Goal: Information Seeking & Learning: Learn about a topic

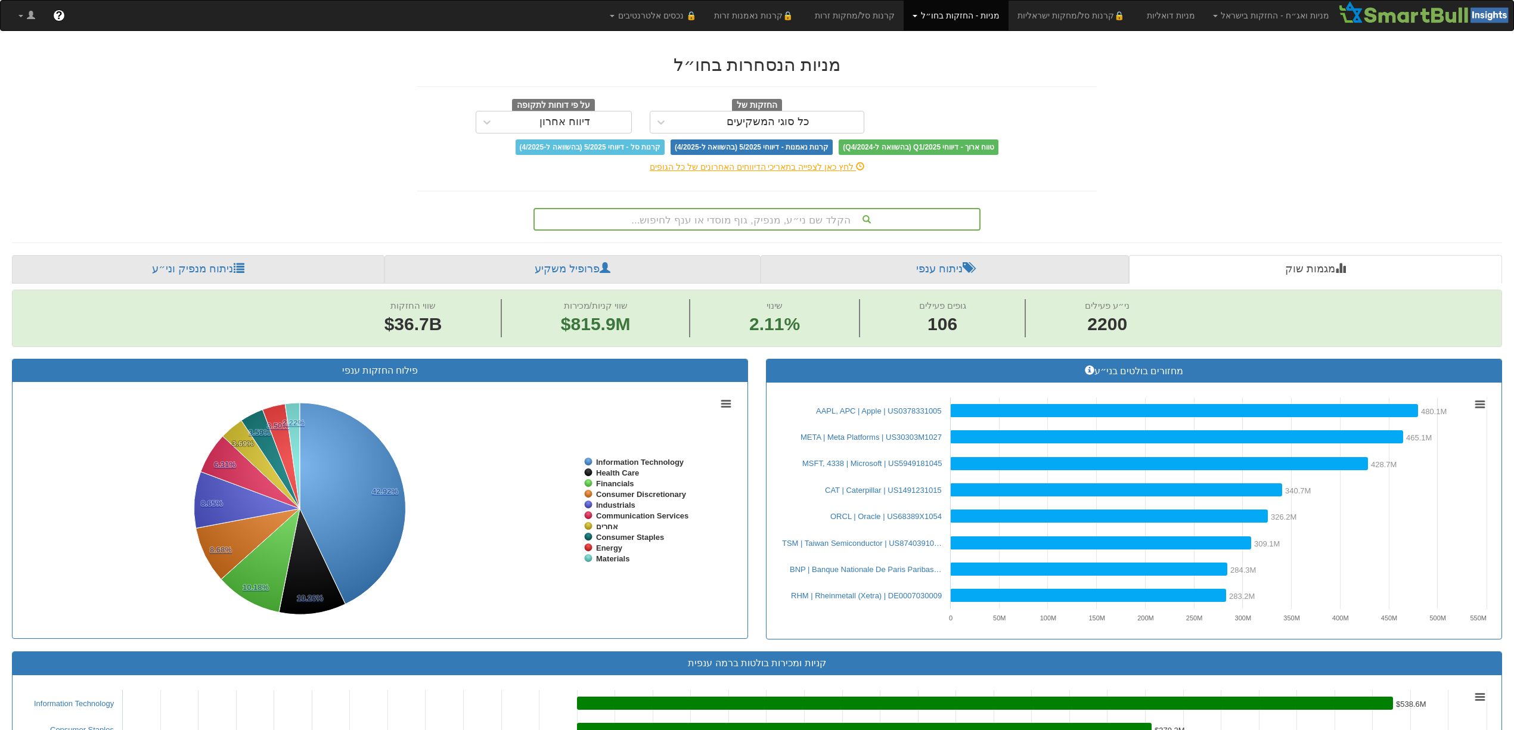
scroll to position [0, 9972]
click at [198, 269] on link "ניתוח מנפיק וני״ע" at bounding box center [198, 269] width 372 height 29
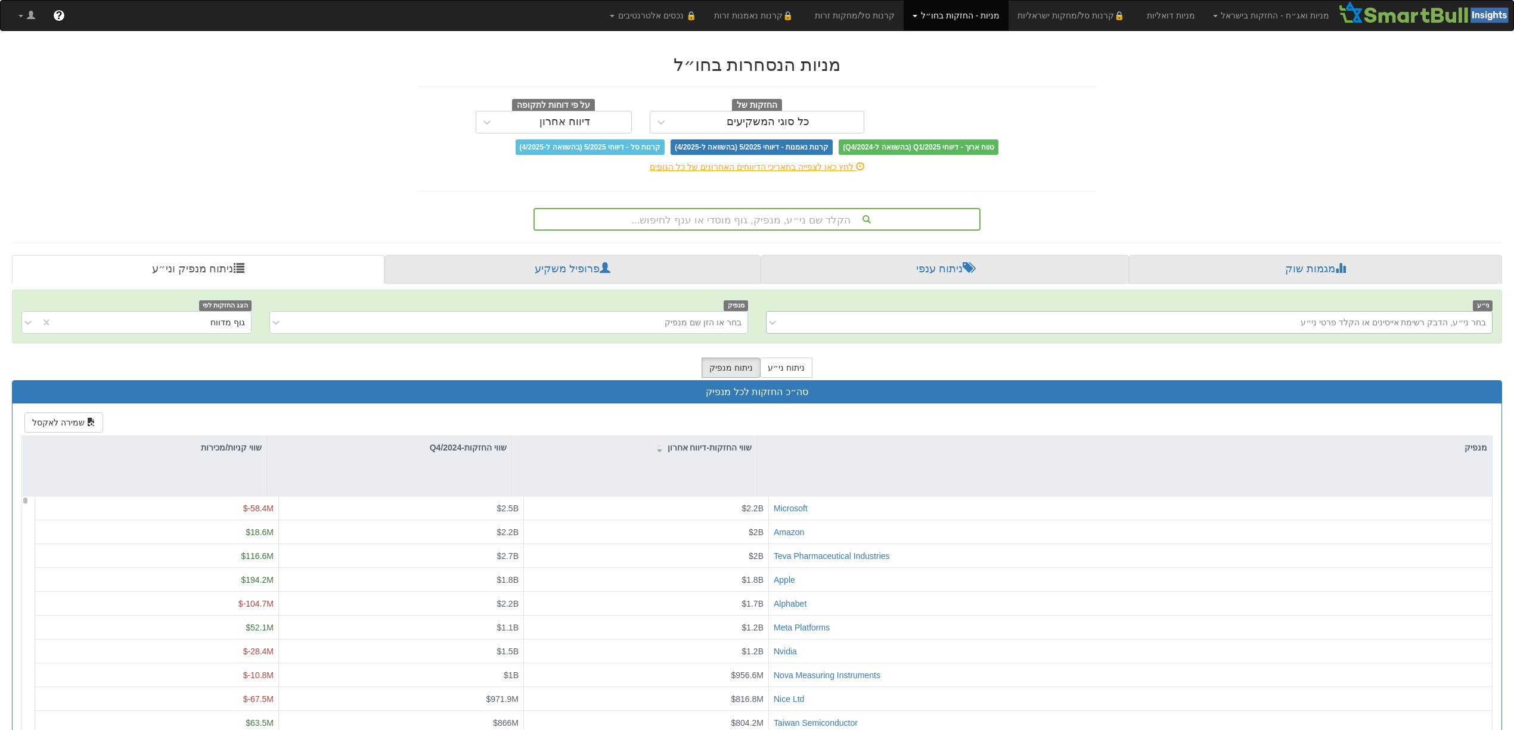
click at [1425, 322] on div "בחר ני״ע, הדבק רשימת אייסינים או הקלד פרטי ני״ע" at bounding box center [1392, 322] width 185 height 12
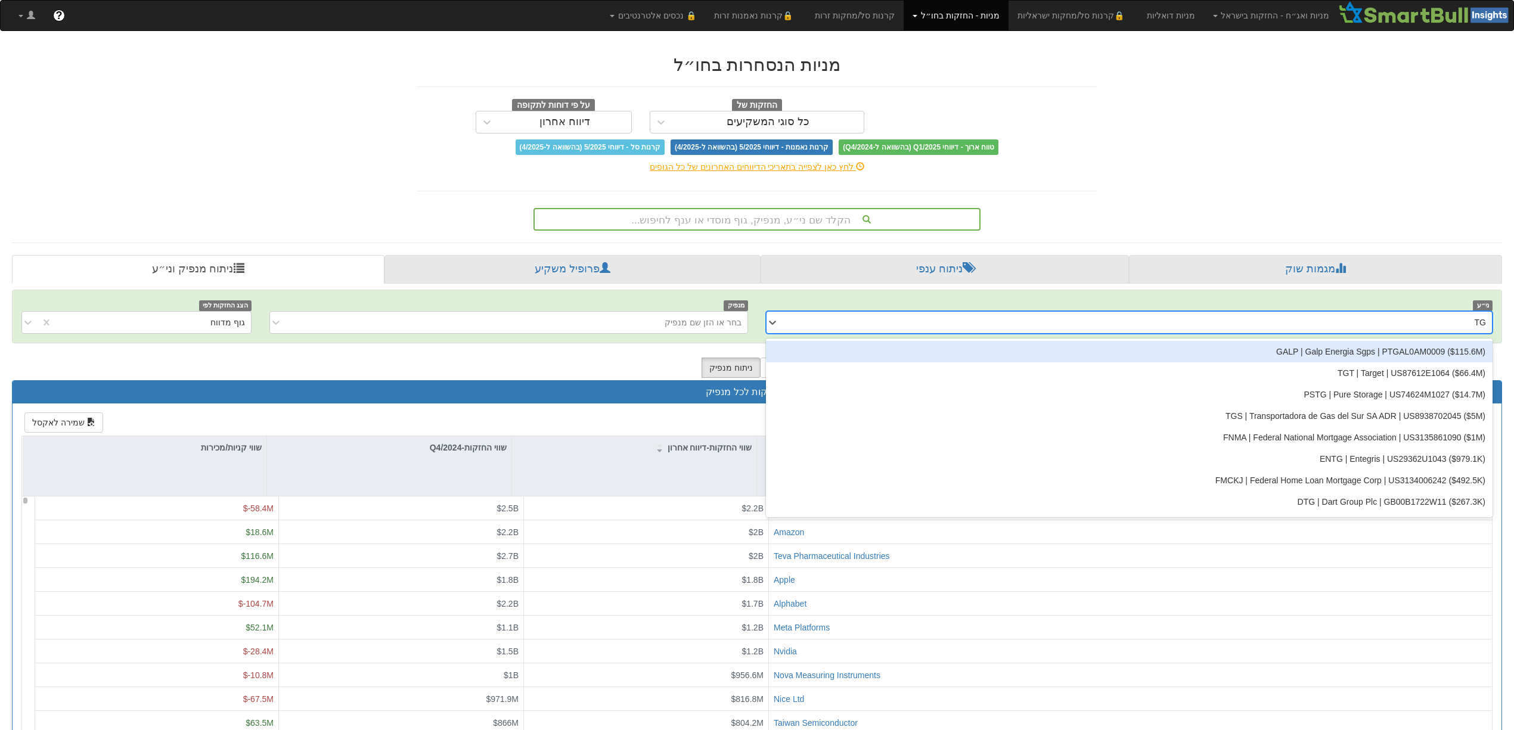
type input "TGT"
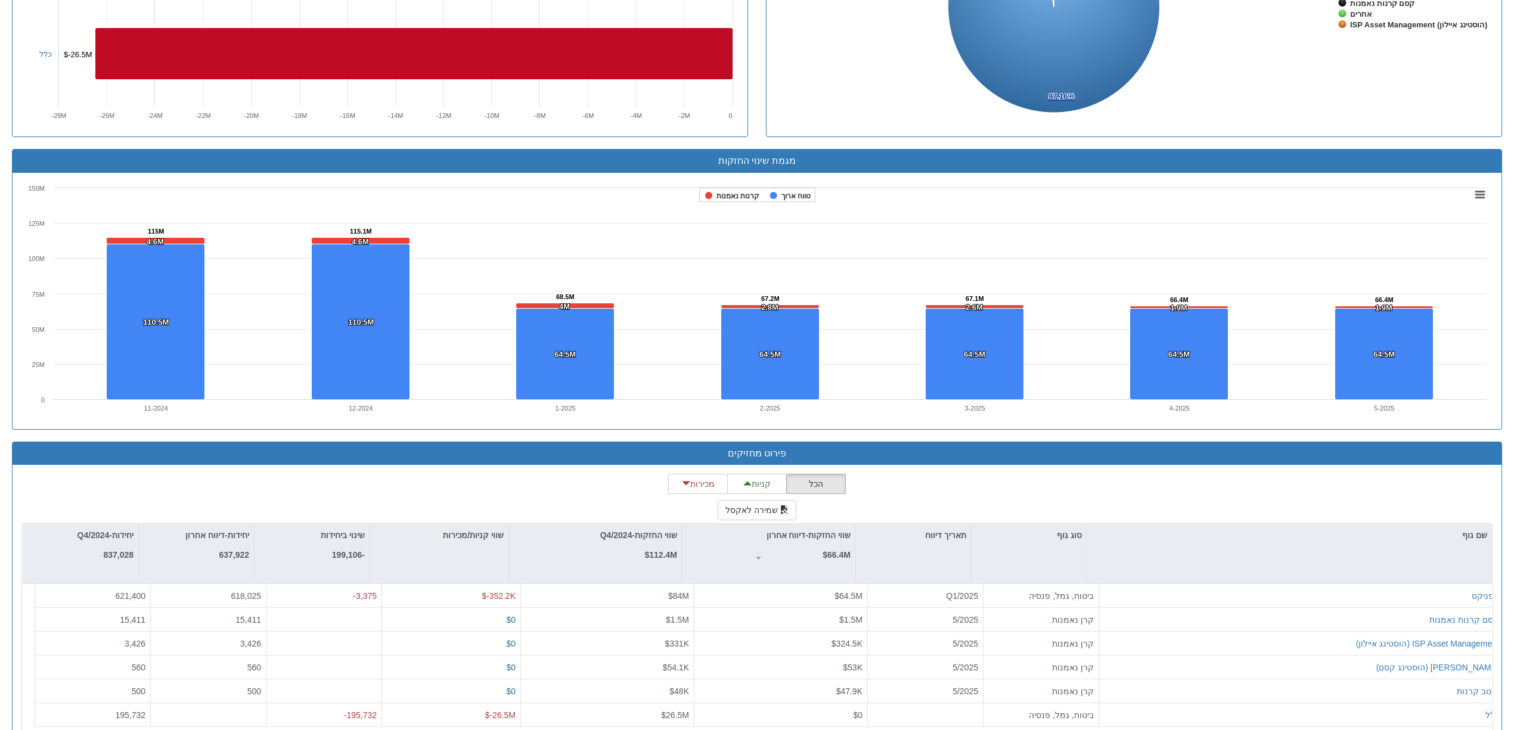
scroll to position [684, 0]
